Goal: Transaction & Acquisition: Purchase product/service

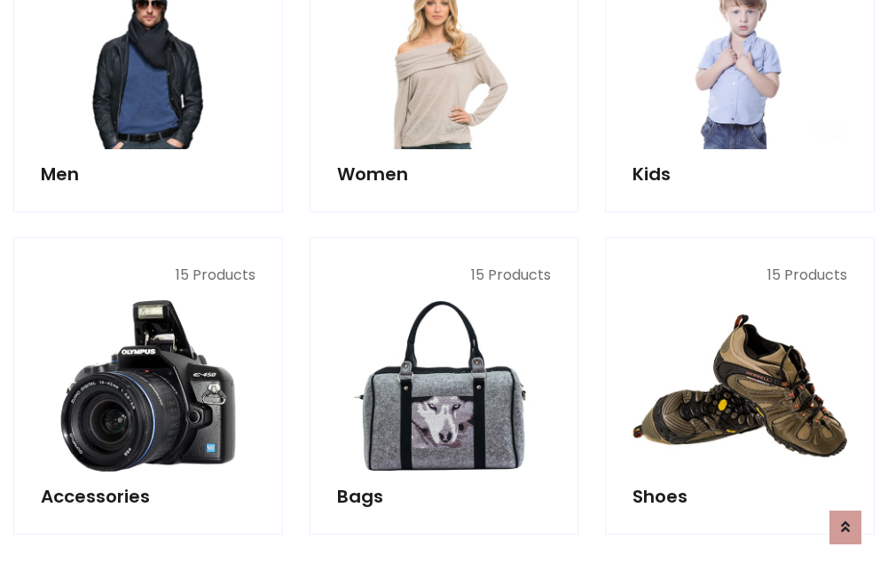
scroll to position [594, 0]
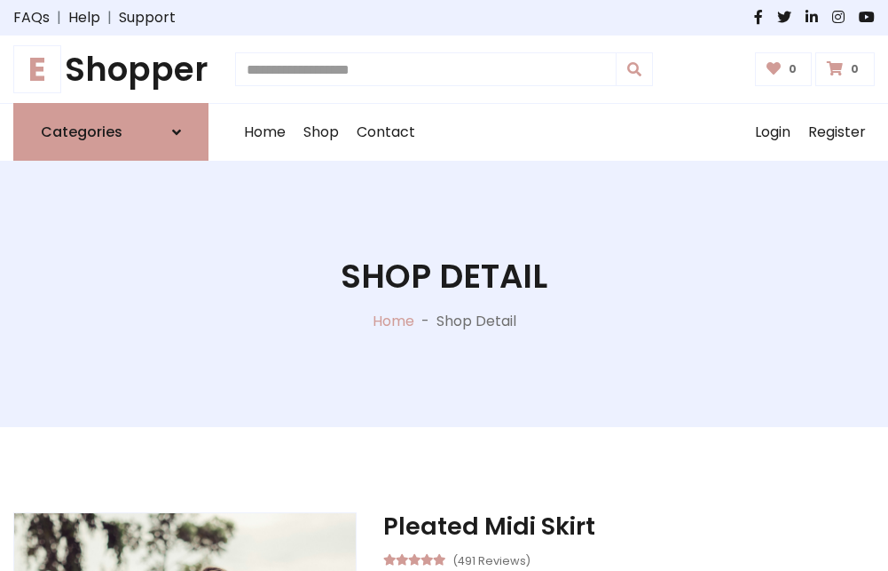
click at [111, 69] on h1 "E Shopper" at bounding box center [110, 69] width 195 height 39
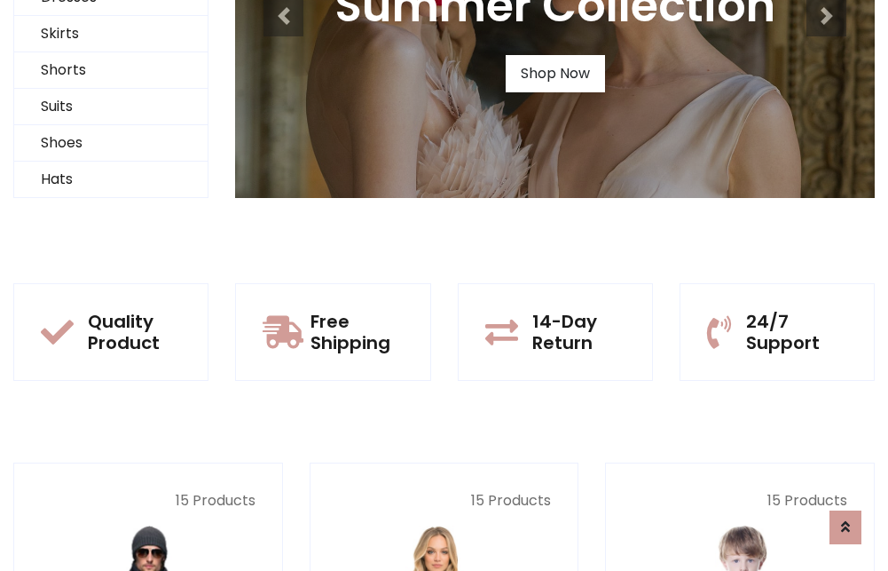
scroll to position [171, 0]
